Goal: Transaction & Acquisition: Purchase product/service

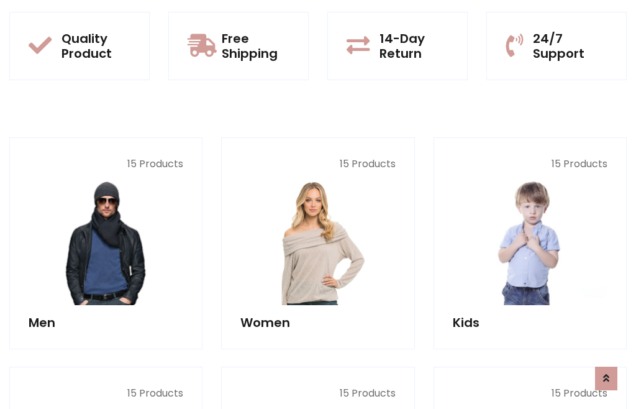
scroll to position [63, 0]
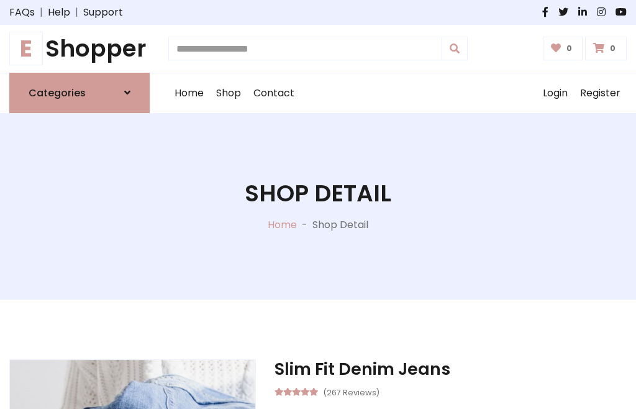
click at [79, 48] on h1 "E Shopper" at bounding box center [79, 49] width 140 height 28
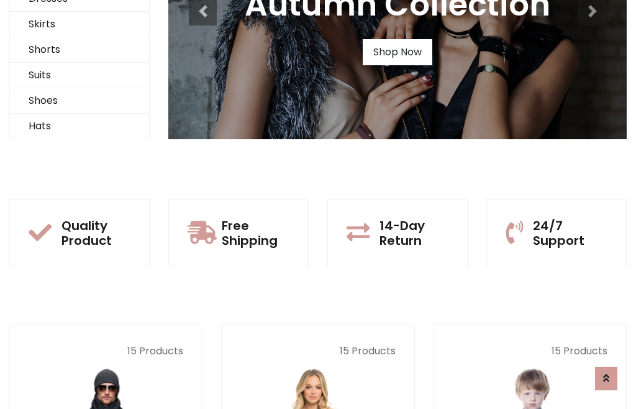
scroll to position [120, 0]
